Goal: Task Accomplishment & Management: Complete application form

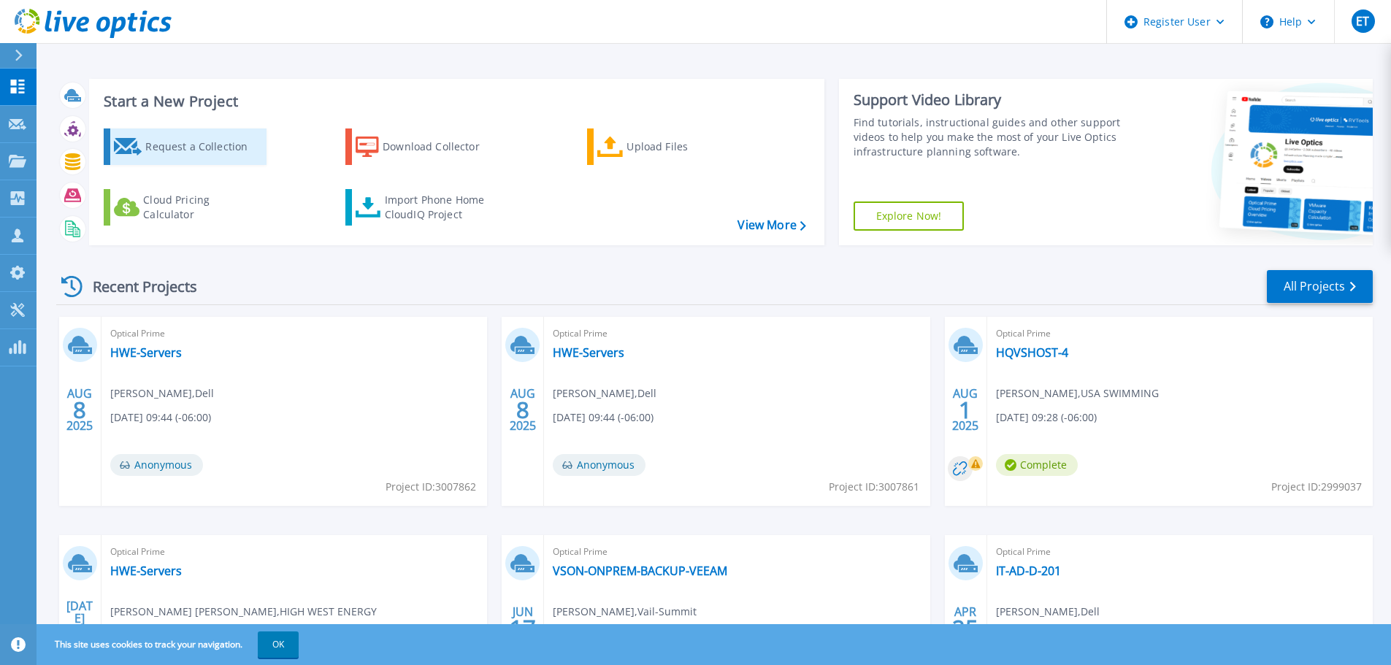
click at [231, 140] on div "Request a Collection" at bounding box center [203, 146] width 117 height 29
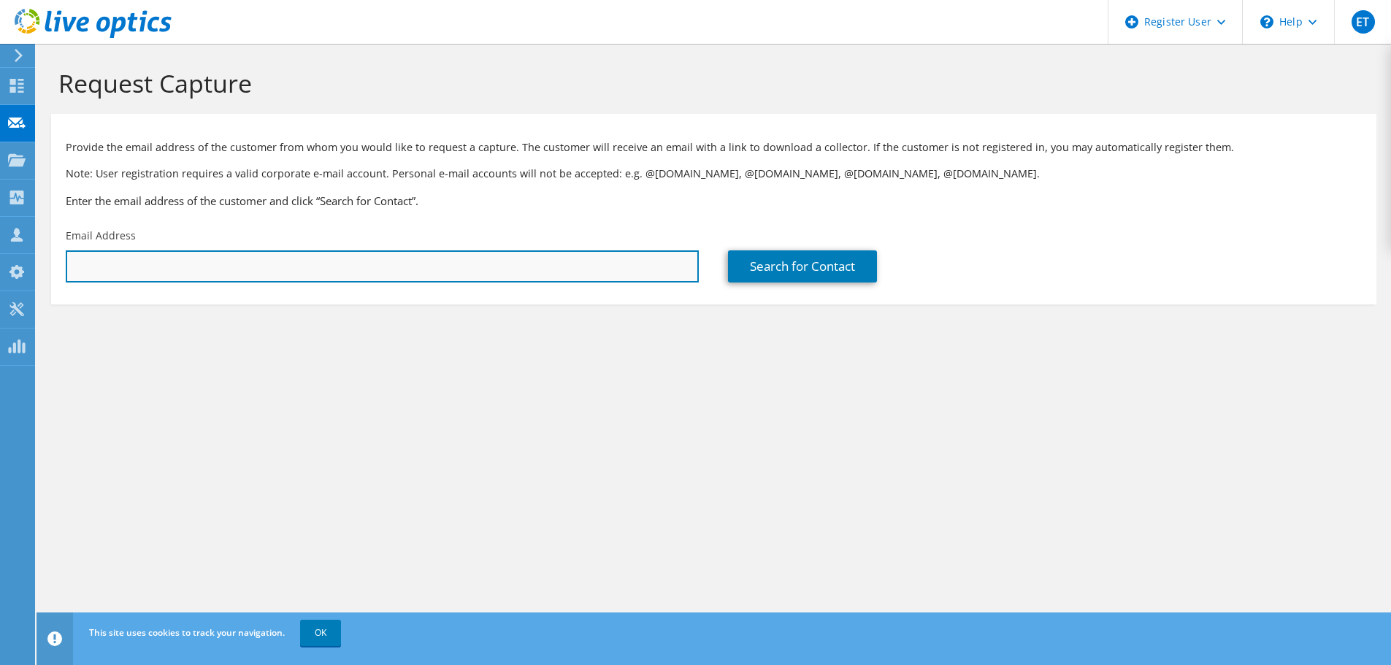
click at [194, 267] on input "text" at bounding box center [382, 266] width 633 height 32
paste input "[EMAIL_ADDRESS][DOMAIN_NAME]"
type input "[EMAIL_ADDRESS][DOMAIN_NAME]"
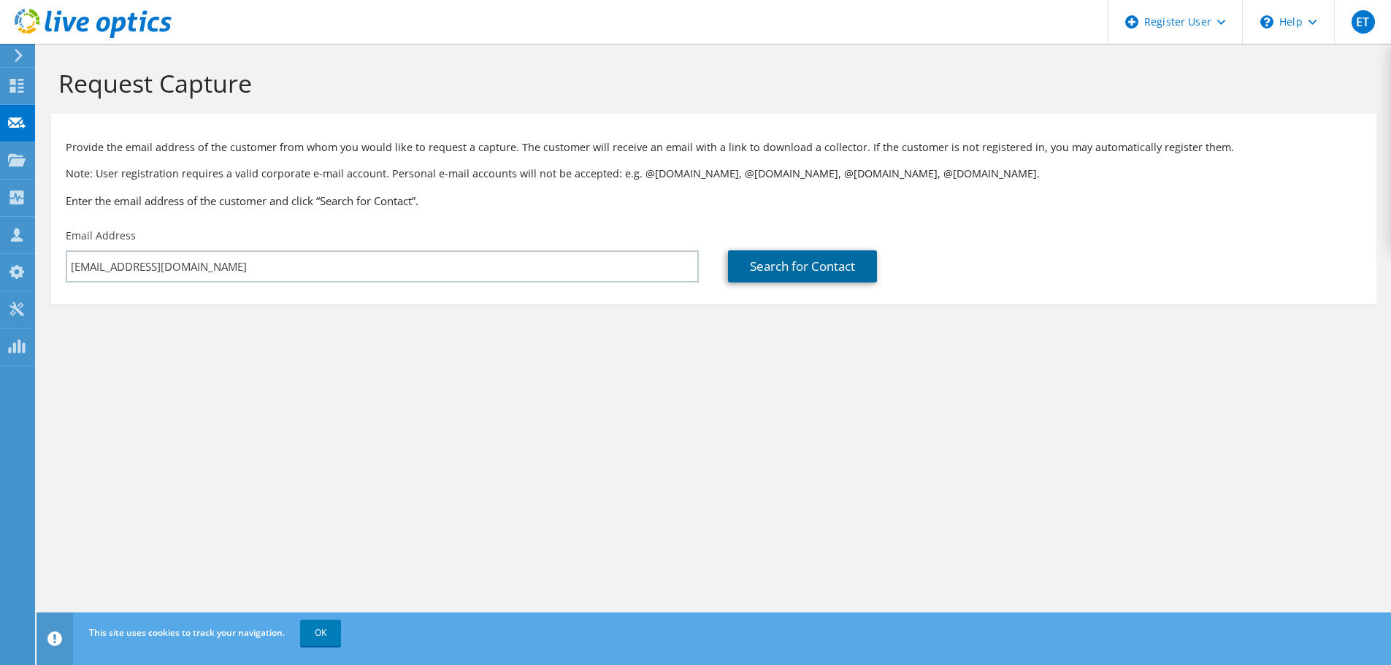
click at [808, 261] on link "Search for Contact" at bounding box center [802, 266] width 149 height 32
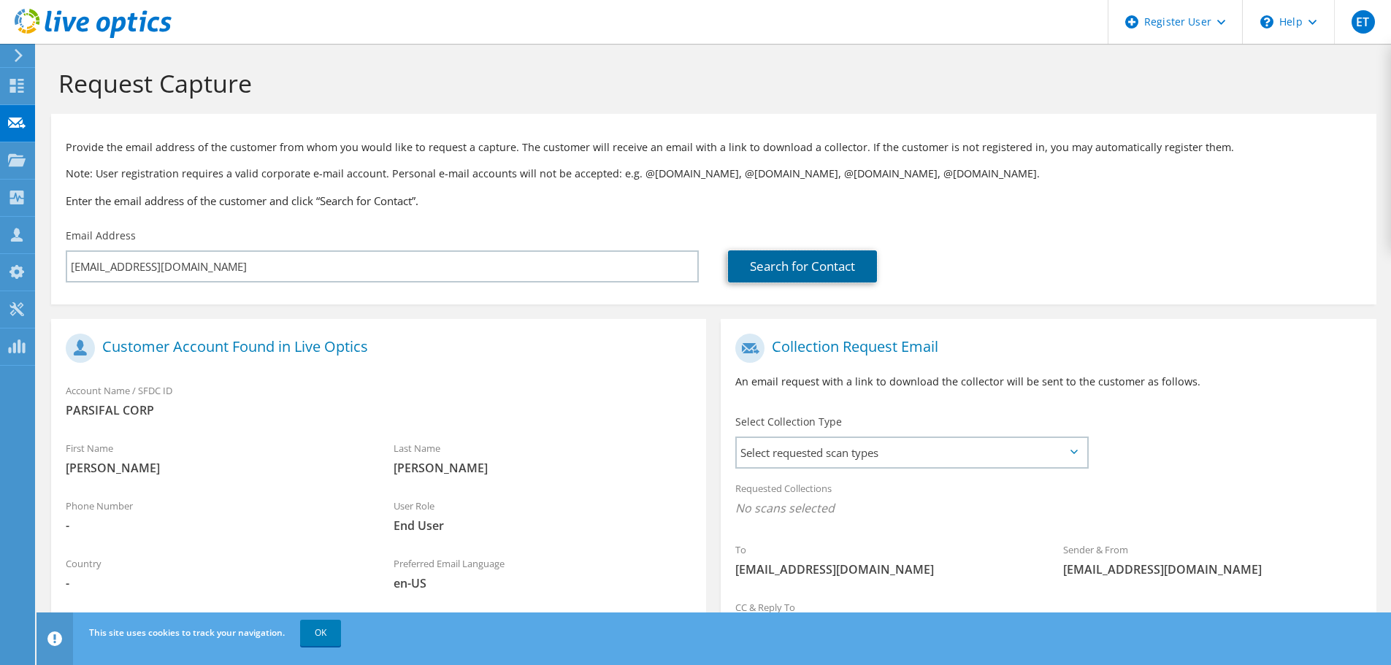
scroll to position [134, 0]
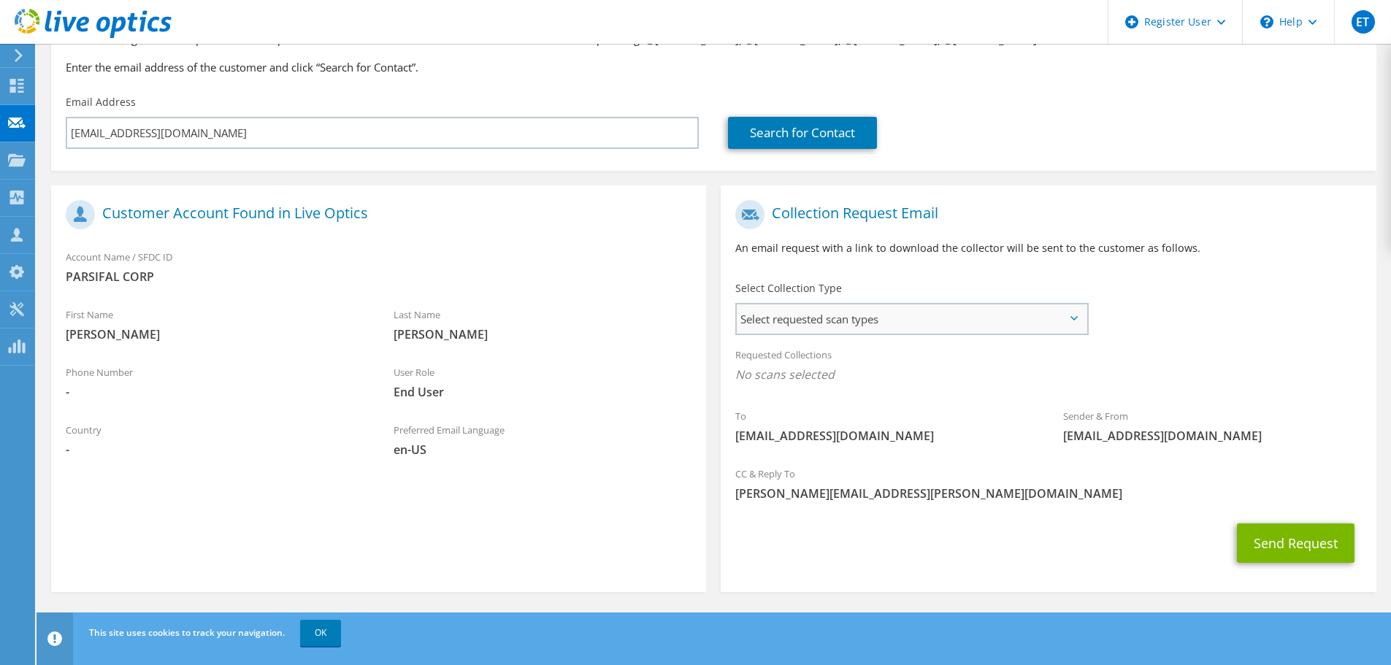
click at [829, 315] on span "Select requested scan types" at bounding box center [912, 319] width 350 height 29
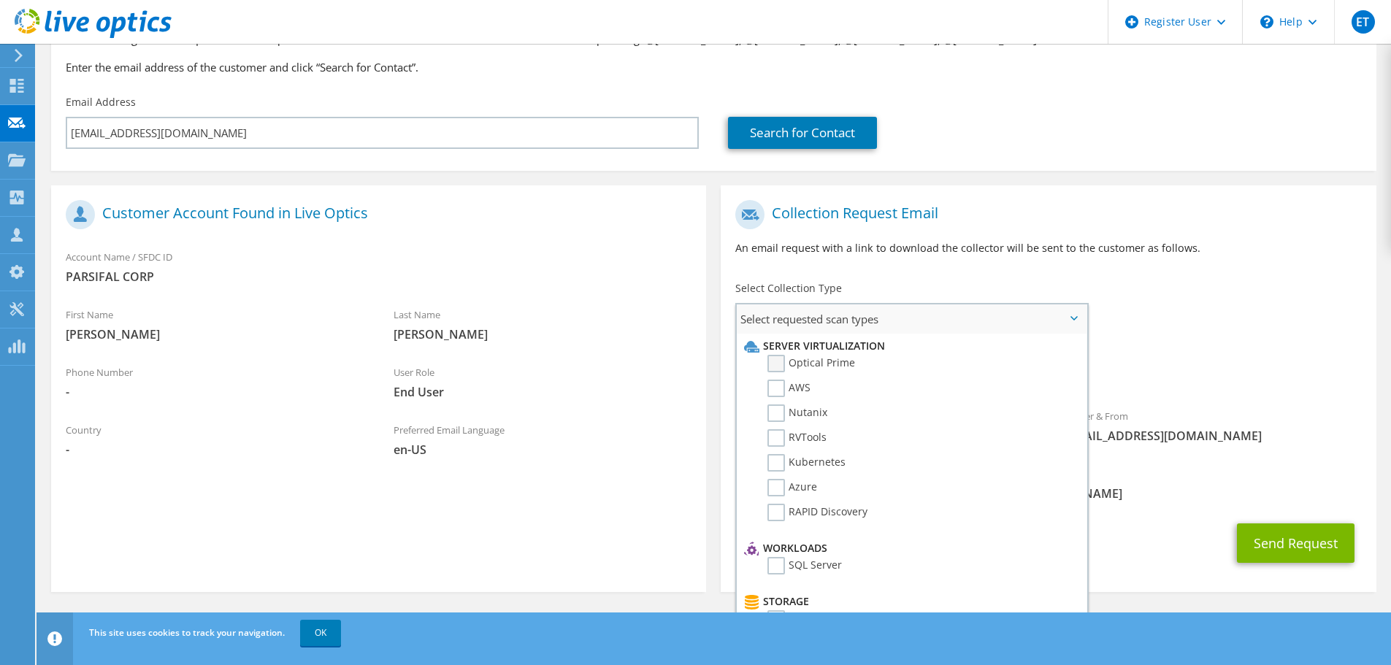
click at [784, 367] on label "Optical Prime" at bounding box center [811, 364] width 88 height 18
click at [0, 0] on input "Optical Prime" at bounding box center [0, 0] width 0 height 0
click at [1199, 550] on div "Send Request" at bounding box center [1048, 548] width 655 height 54
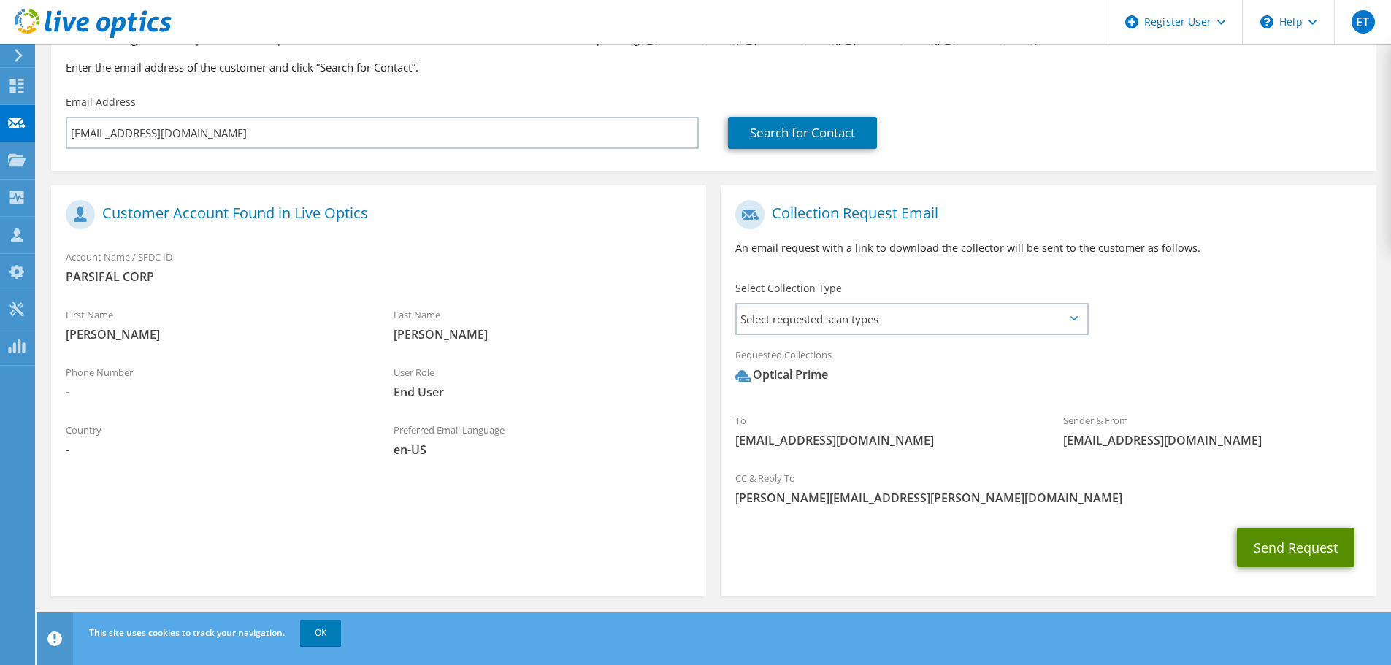
click at [1271, 552] on button "Send Request" at bounding box center [1296, 547] width 118 height 39
